Goal: Task Accomplishment & Management: Manage account settings

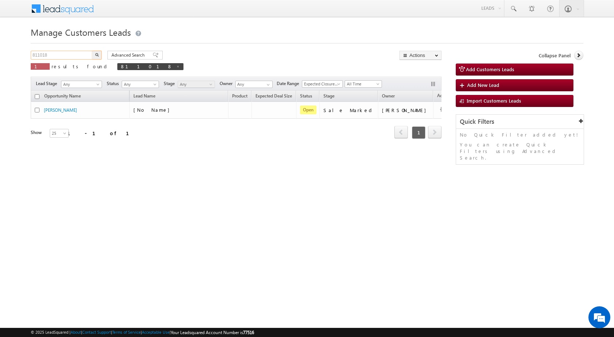
drag, startPoint x: 61, startPoint y: 56, endPoint x: 12, endPoint y: 53, distance: 49.4
click at [12, 53] on body "Menu [PERSON_NAME] sitar a8@ks erve." at bounding box center [307, 103] width 614 height 207
paste input "37023"
type input "837023"
click at [92, 51] on button "button" at bounding box center [97, 55] width 10 height 9
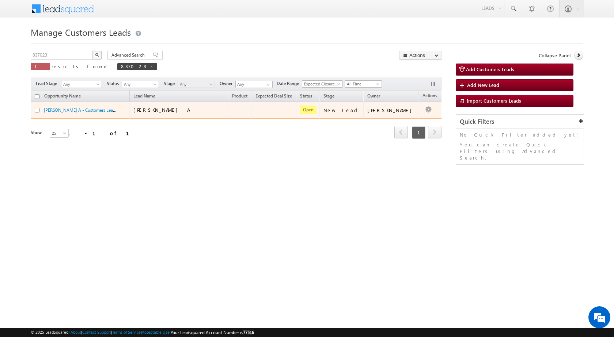
click at [418, 106] on td at bounding box center [433, 110] width 30 height 17
click at [418, 108] on td at bounding box center [433, 110] width 30 height 17
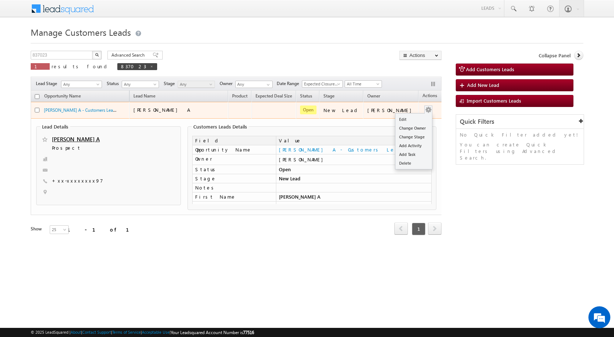
click at [425, 107] on button "button" at bounding box center [428, 109] width 7 height 7
click at [409, 116] on link "Edit" at bounding box center [413, 119] width 37 height 9
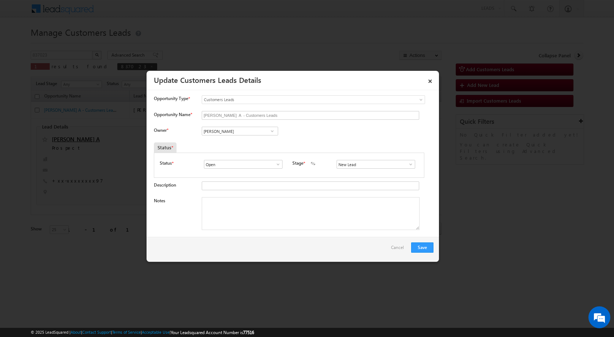
click at [409, 164] on span at bounding box center [410, 165] width 7 height 6
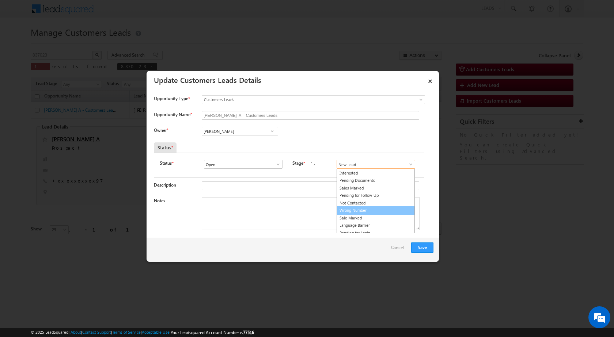
scroll to position [11, 0]
click at [352, 213] on link "Sale Marked" at bounding box center [376, 214] width 78 height 8
type input "Sale Marked"
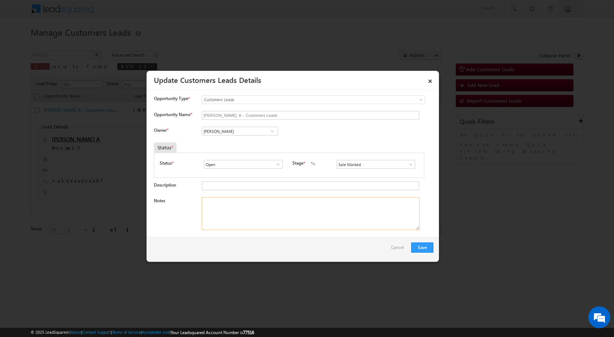
click at [206, 209] on textarea "Notes" at bounding box center [311, 213] width 218 height 33
click at [221, 213] on textarea "Notes" at bounding box center [311, 213] width 218 height 33
paste textarea "837023 - VB_Interested - [PERSON_NAME] - 9568840997 - [GEOGRAPHIC_DATA] 248007 …"
type textarea "837023 - VB_Interested - [PERSON_NAME] - 9568840997 - [GEOGRAPHIC_DATA] 248007 …"
click at [350, 131] on div "Owner * Vikas Halwai Vikas Halwai Vikas Halwai" at bounding box center [294, 133] width 280 height 12
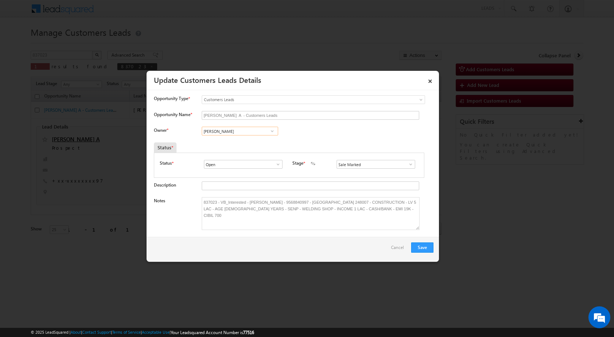
click at [251, 133] on input "[PERSON_NAME]" at bounding box center [240, 131] width 76 height 9
paste input "[EMAIL_ADDRESS][DOMAIN_NAME]"
click at [234, 149] on link "[PERSON_NAME] [EMAIL_ADDRESS][DOMAIN_NAME]" at bounding box center [240, 143] width 76 height 14
type input "[PERSON_NAME]"
click at [349, 136] on div "Owner * [PERSON_NAME] [PERSON_NAME] [PERSON_NAME] [PERSON_NAME] [PERSON_NAME] 3…" at bounding box center [294, 133] width 280 height 12
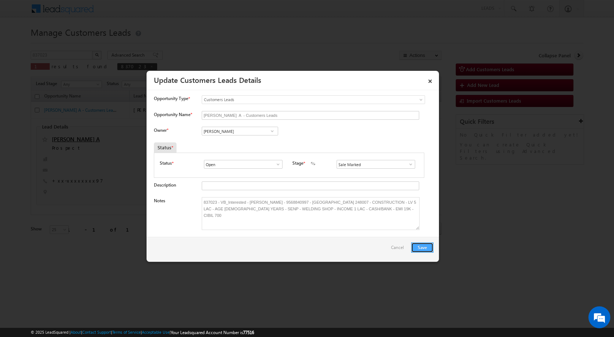
click at [425, 248] on button "Save" at bounding box center [422, 248] width 22 height 10
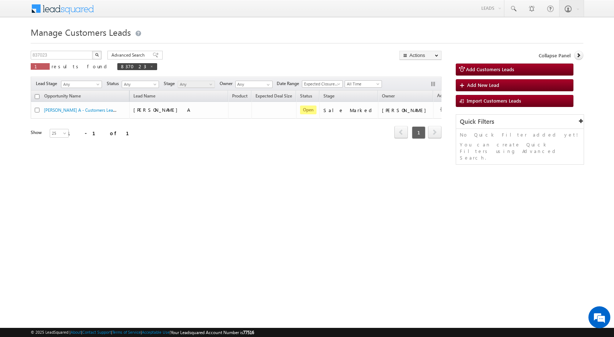
drag, startPoint x: 132, startPoint y: 223, endPoint x: 147, endPoint y: 202, distance: 26.0
click at [132, 207] on body "Menu [PERSON_NAME] sitar a8@ks erve." at bounding box center [307, 103] width 614 height 207
click at [329, 159] on div "Manage Customers Leads Customers Leads updated successfully. 837023 X 1 results…" at bounding box center [307, 115] width 553 height 183
click at [283, 207] on body "Menu [PERSON_NAME] sitar a8@ks erve." at bounding box center [307, 103] width 614 height 207
click at [171, 204] on div "Manage Customers Leads Customers Leads updated successfully. 837023 X 1 results…" at bounding box center [307, 115] width 553 height 183
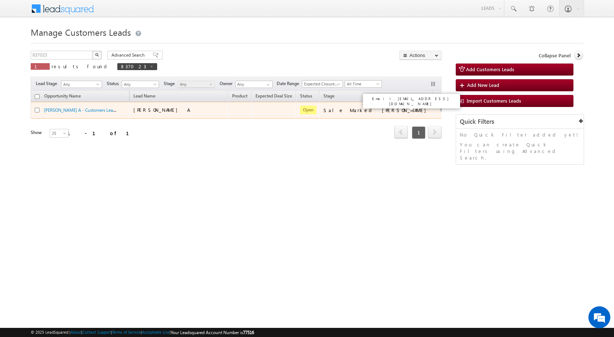
click at [396, 111] on div "[PERSON_NAME]" at bounding box center [406, 110] width 48 height 7
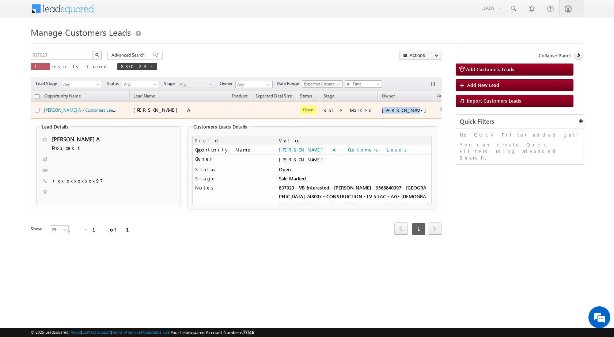
drag, startPoint x: 378, startPoint y: 110, endPoint x: 404, endPoint y: 113, distance: 26.1
click at [404, 113] on td "[PERSON_NAME]" at bounding box center [405, 110] width 55 height 17
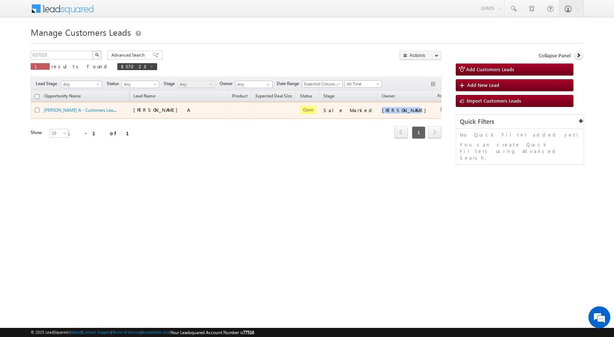
copy div "[PERSON_NAME]"
